Goal: Task Accomplishment & Management: Manage account settings

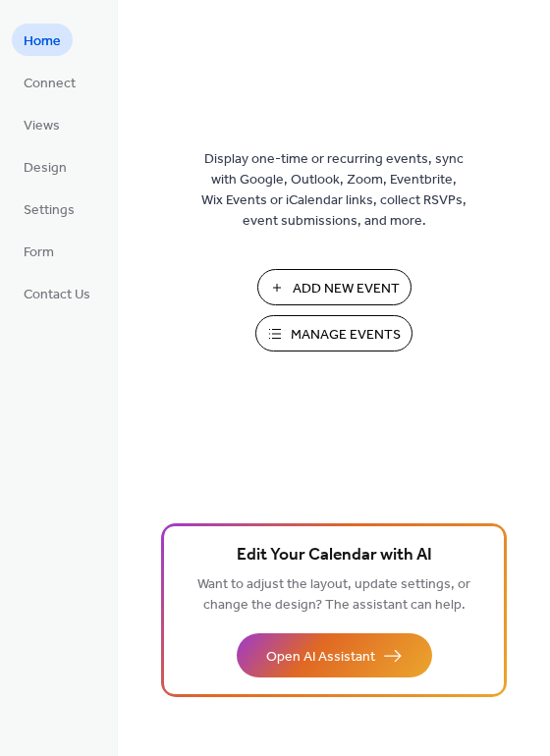
click at [280, 339] on button "Manage Events" at bounding box center [333, 333] width 157 height 36
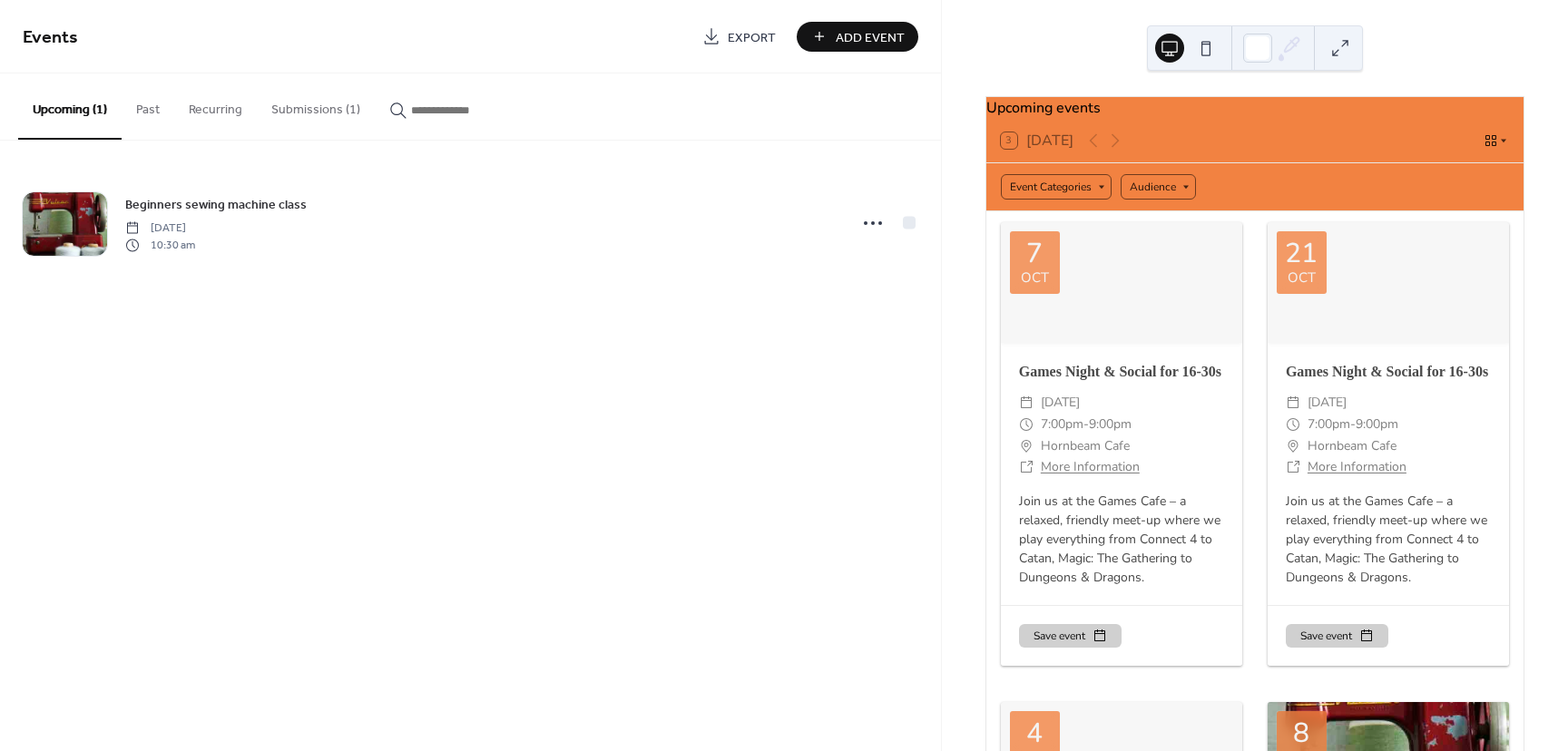
click at [293, 119] on button "Submissions (1)" at bounding box center [316, 106] width 118 height 65
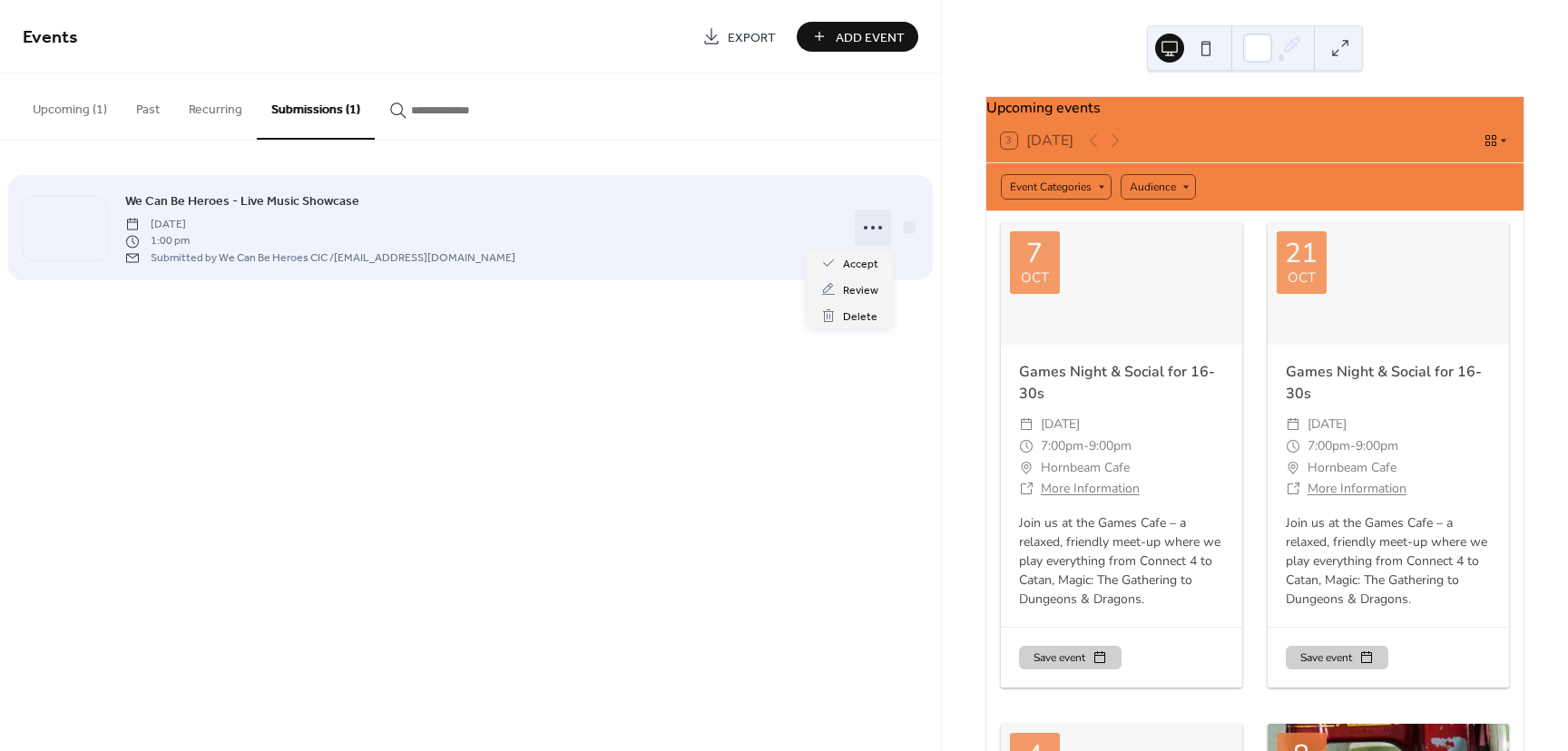
click at [862, 227] on icon at bounding box center [872, 227] width 29 height 29
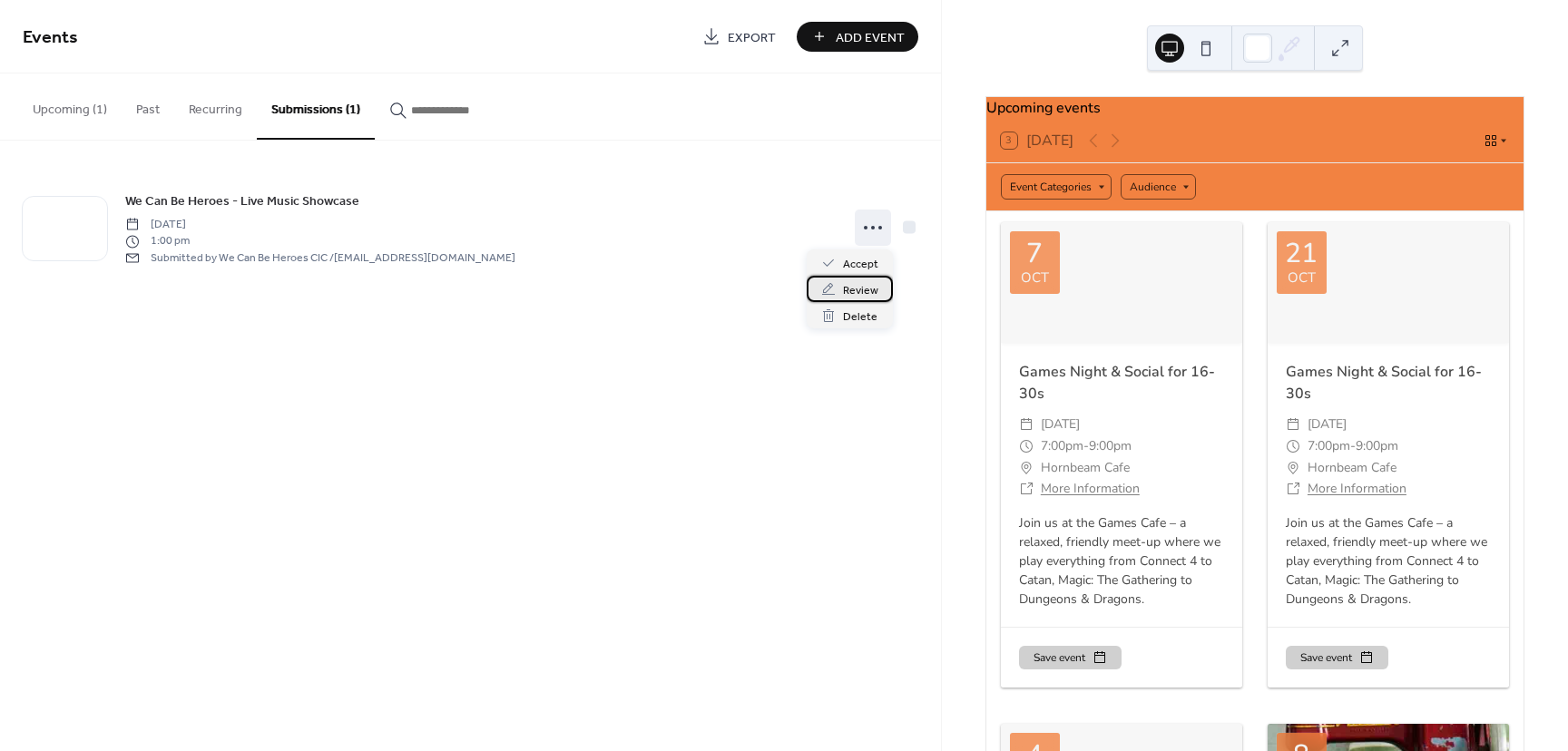
click at [857, 292] on span "Review" at bounding box center [861, 291] width 35 height 19
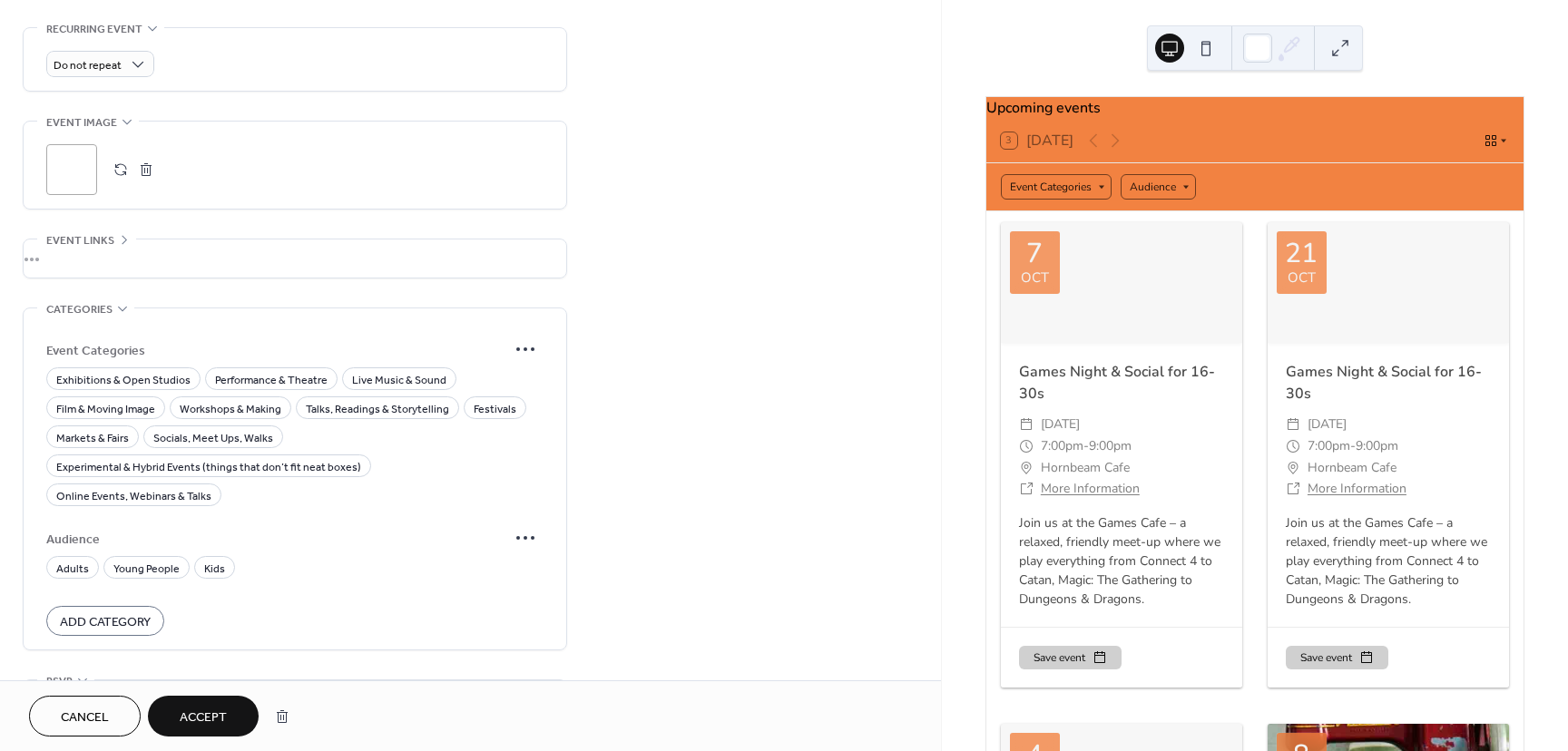
scroll to position [899, 0]
click at [374, 366] on span "Live Music & Sound" at bounding box center [399, 375] width 94 height 19
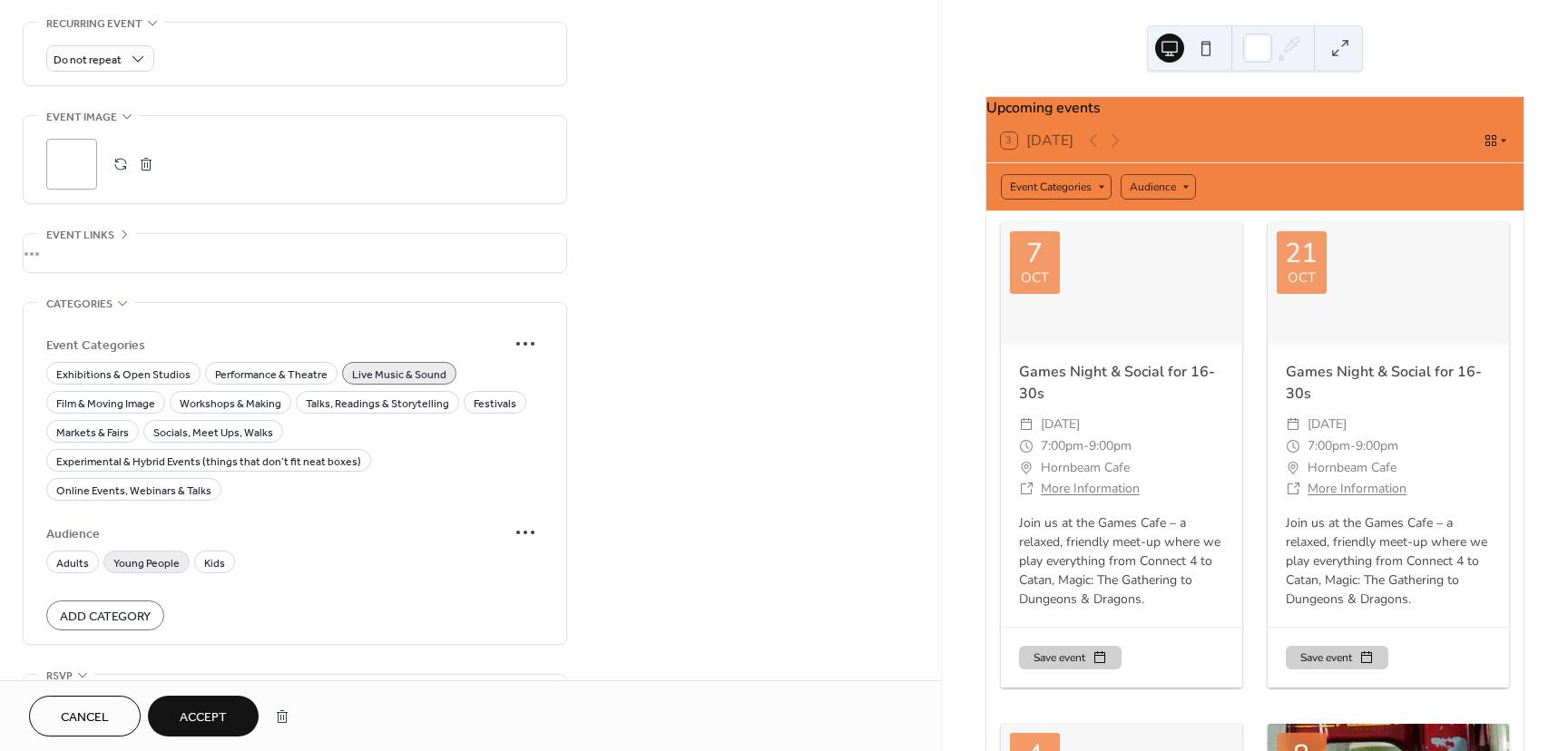
click at [154, 554] on span "Young People" at bounding box center [147, 563] width 66 height 19
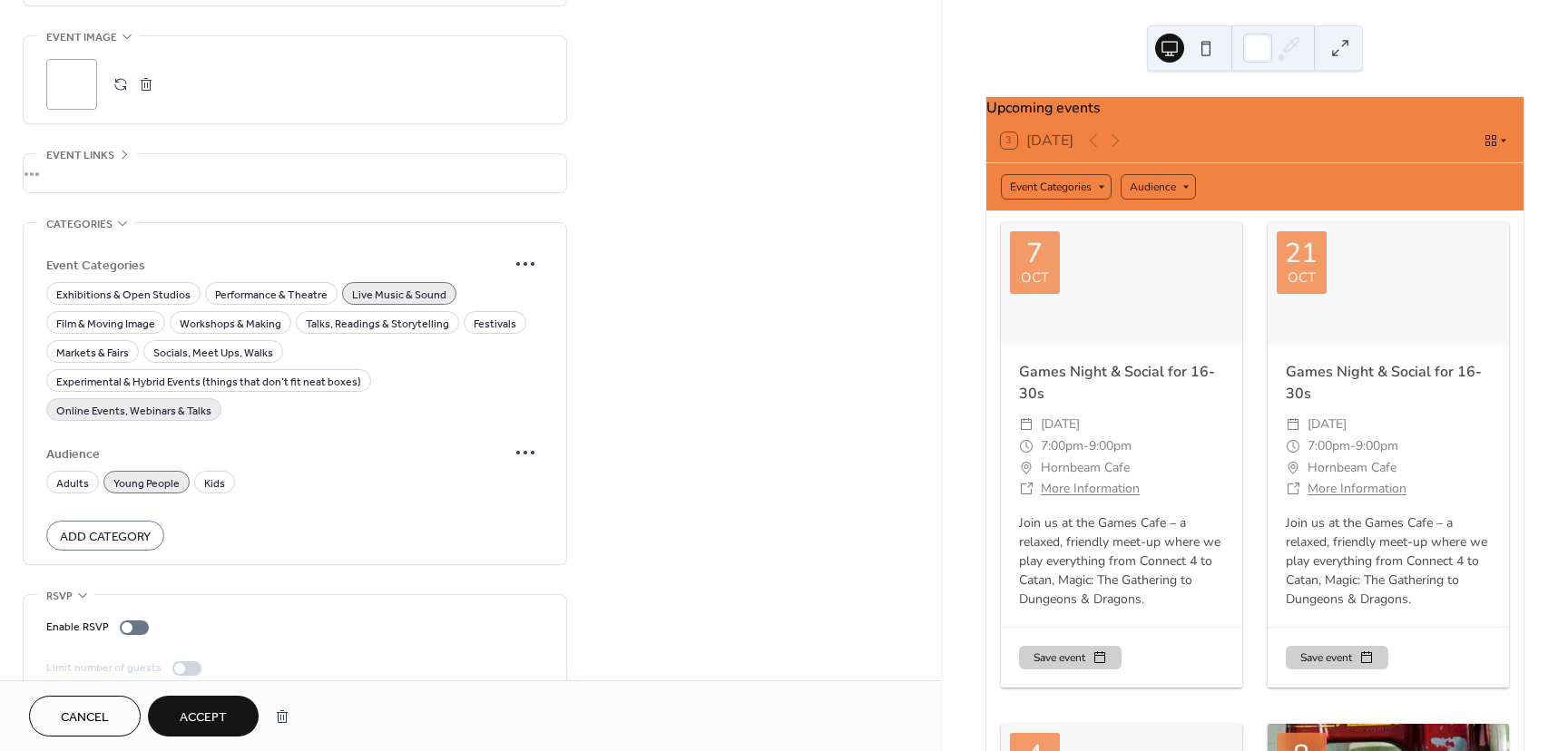
scroll to position [979, 0]
click at [195, 470] on div "Kids" at bounding box center [214, 481] width 41 height 23
click at [123, 620] on div at bounding box center [134, 627] width 29 height 15
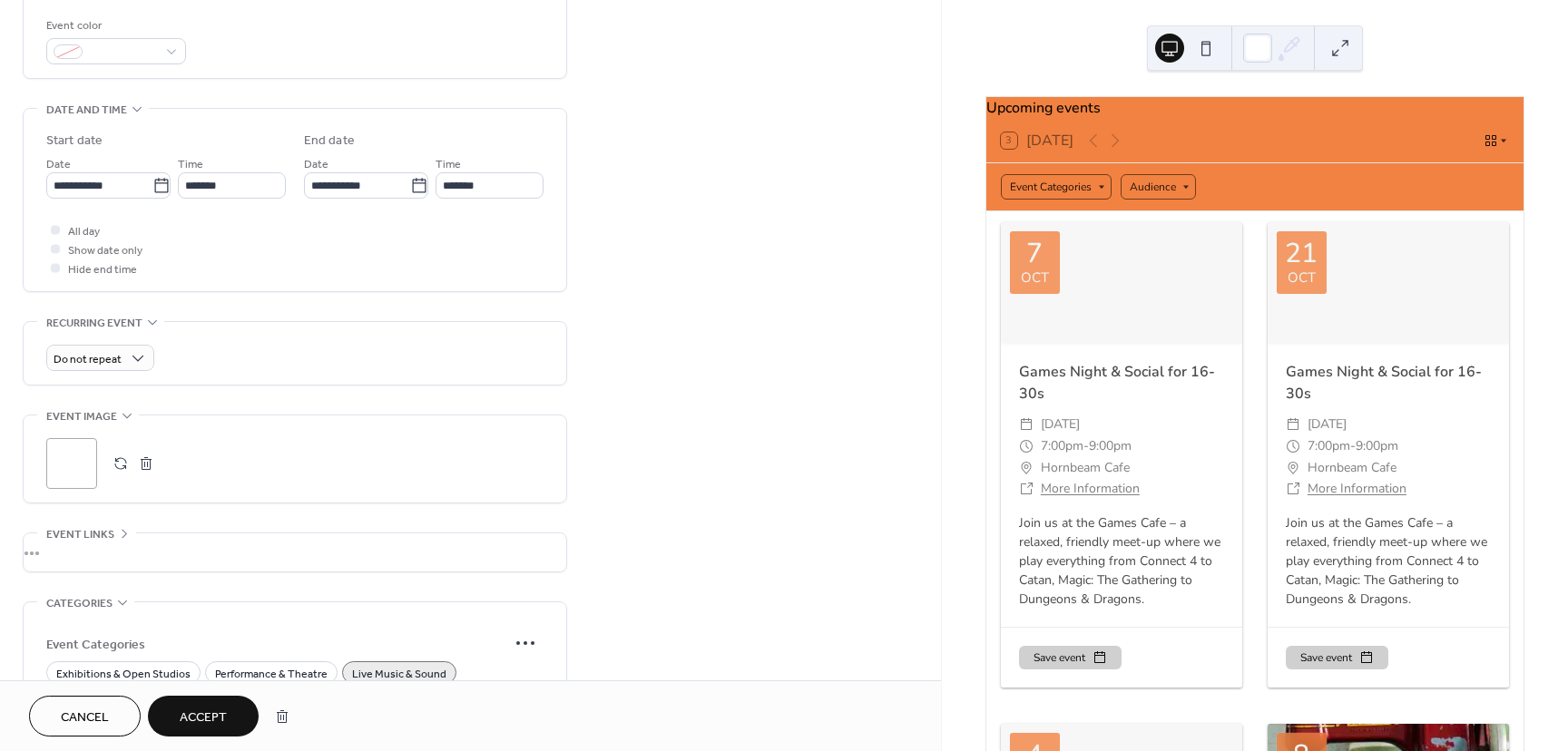
scroll to position [597, 0]
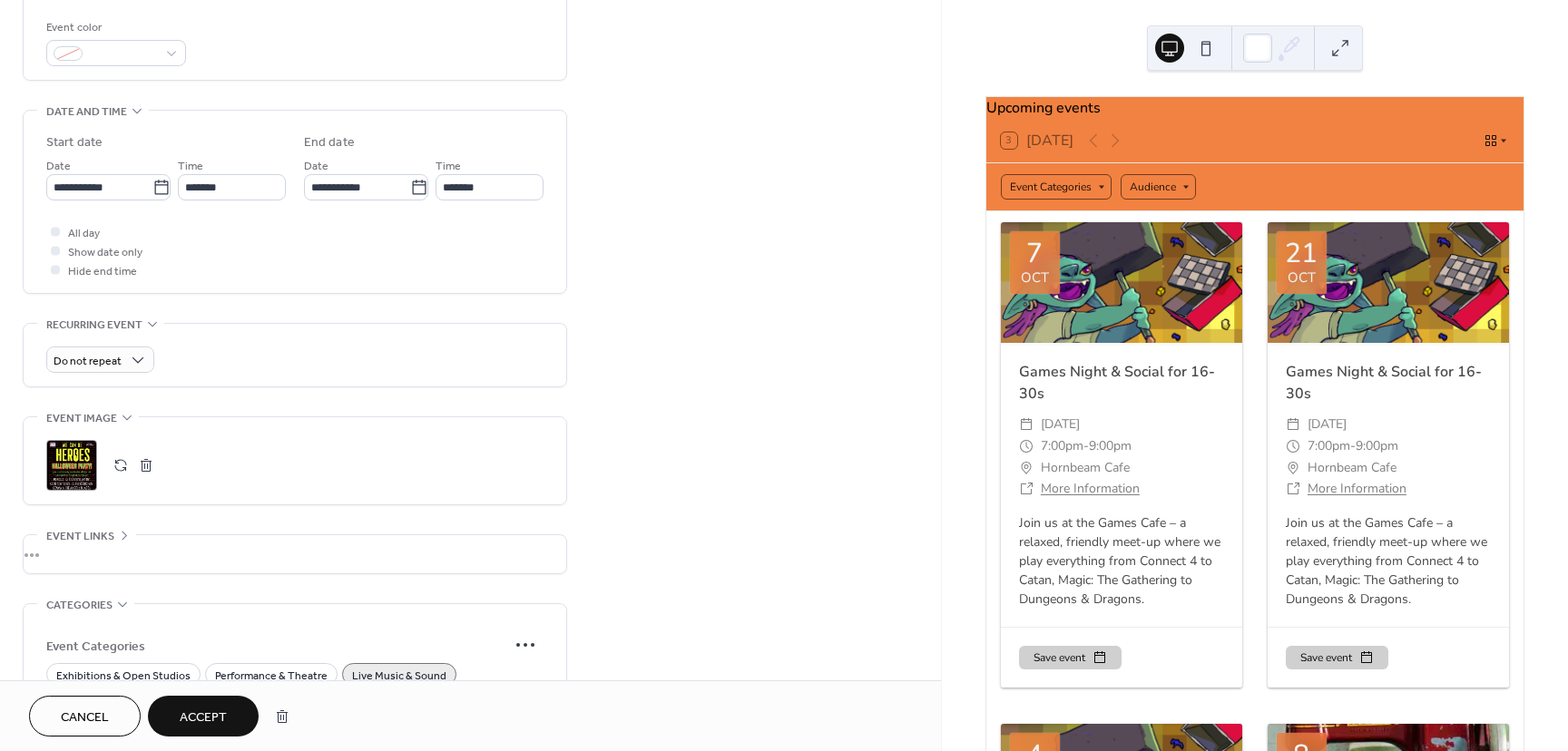
click at [122, 529] on icon at bounding box center [125, 536] width 15 height 15
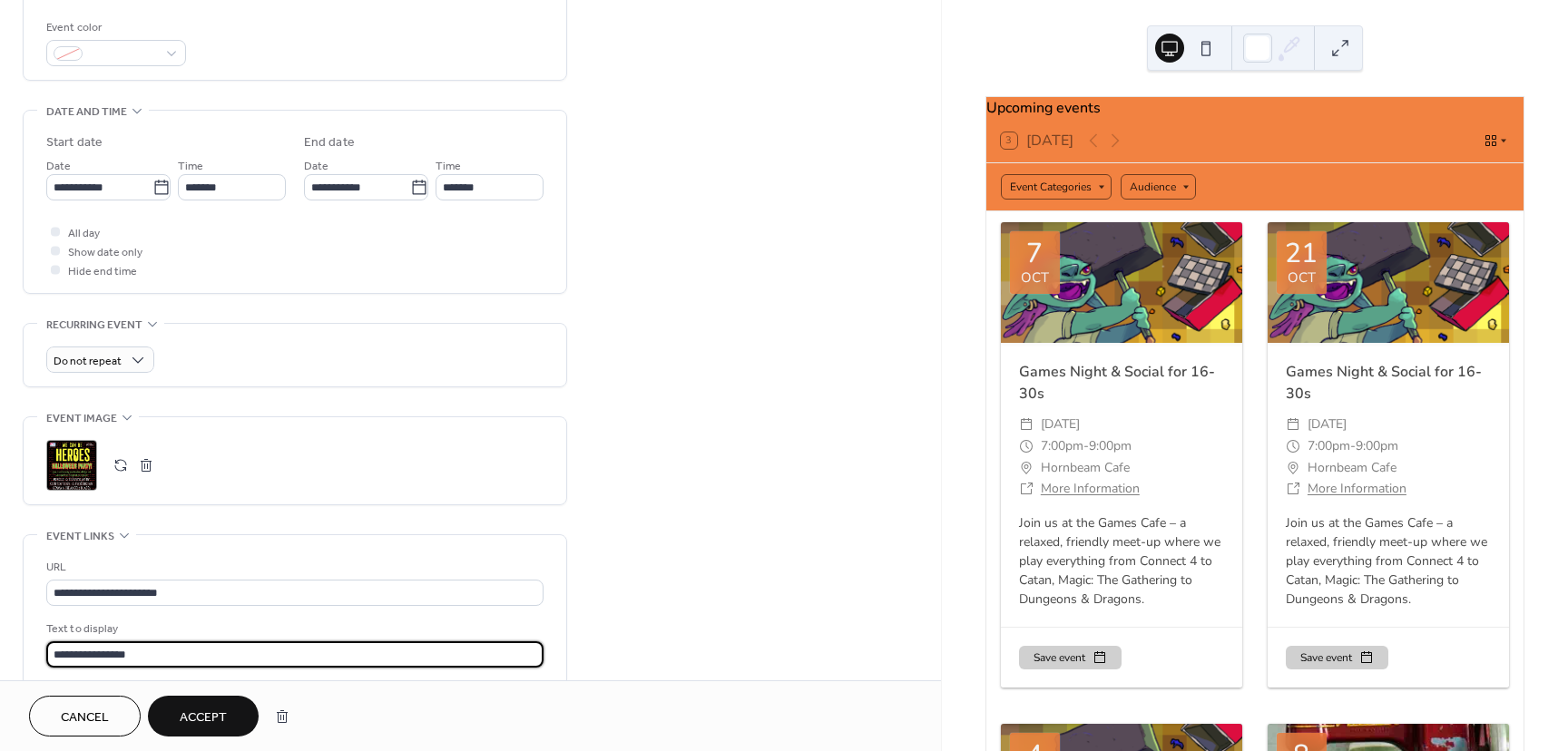
drag, startPoint x: 171, startPoint y: 660, endPoint x: -87, endPoint y: 613, distance: 262.2
click at [0, 613] on html "**********" at bounding box center [784, 375] width 1568 height 751
type input "*********"
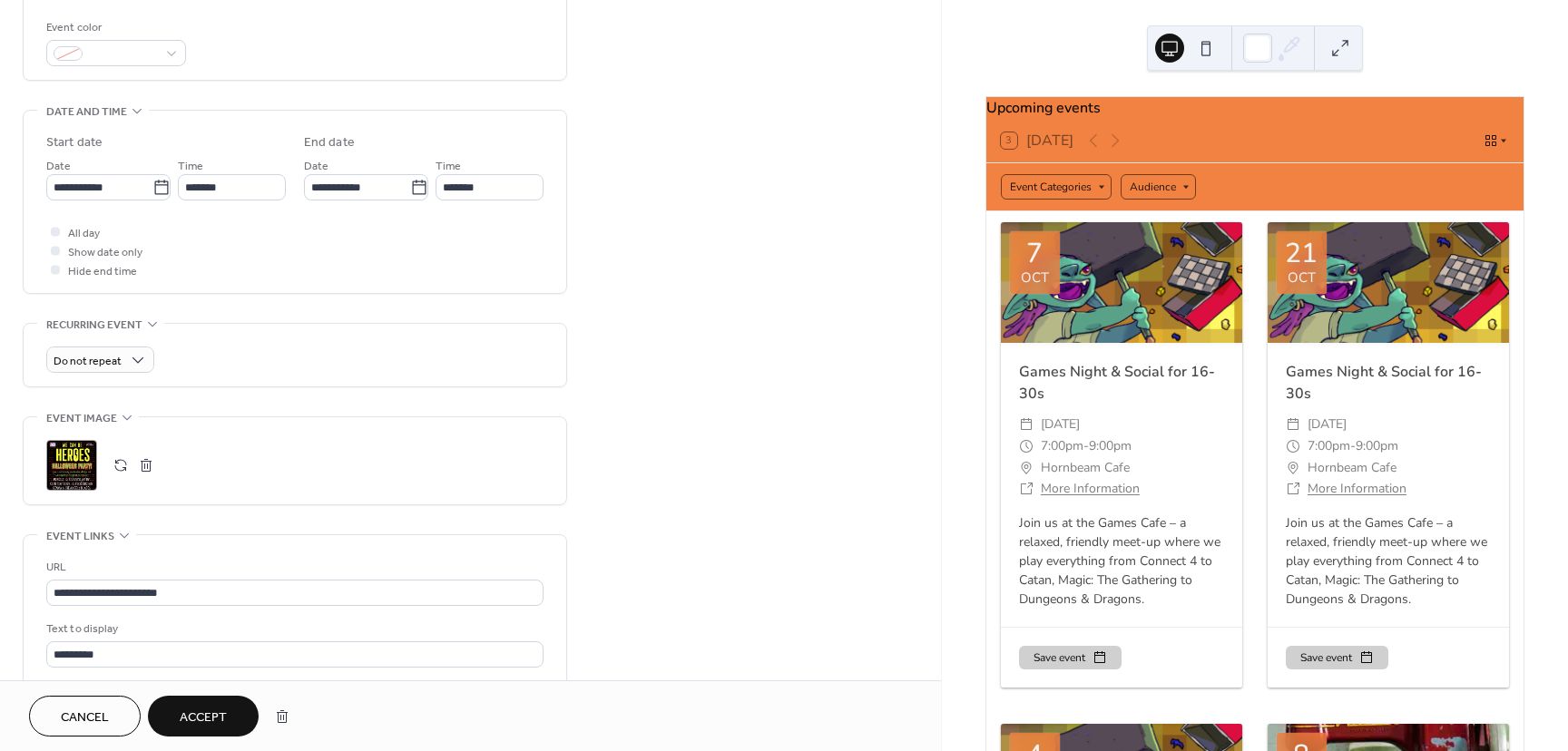
click at [212, 722] on span "Accept" at bounding box center [203, 718] width 47 height 19
